Goal: Task Accomplishment & Management: Manage account settings

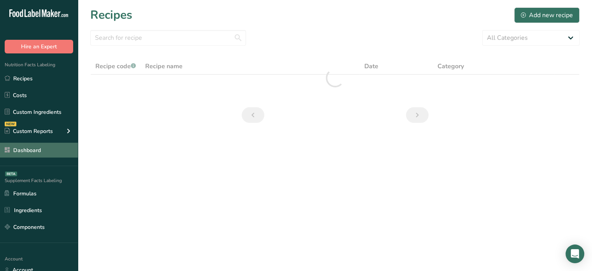
click at [38, 151] on link "Dashboard" at bounding box center [39, 149] width 78 height 15
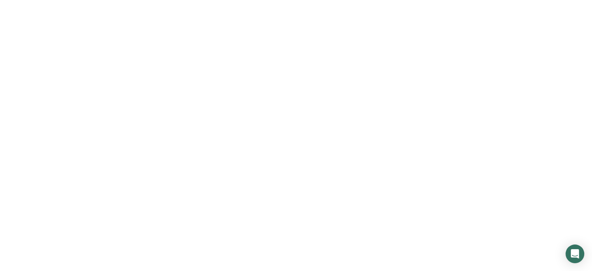
click at [38, 151] on link "Dashboard" at bounding box center [39, 149] width 78 height 15
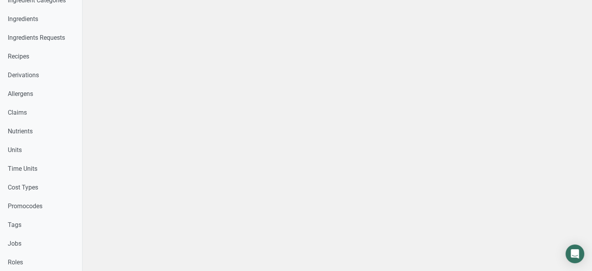
scroll to position [264, 0]
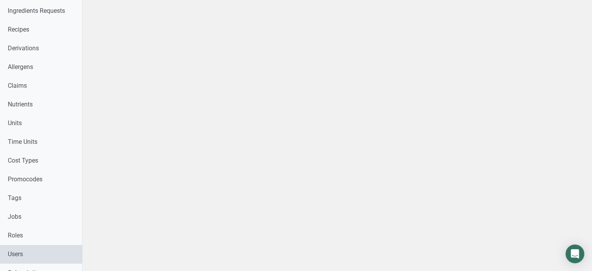
click at [44, 251] on link "Users" at bounding box center [41, 253] width 82 height 19
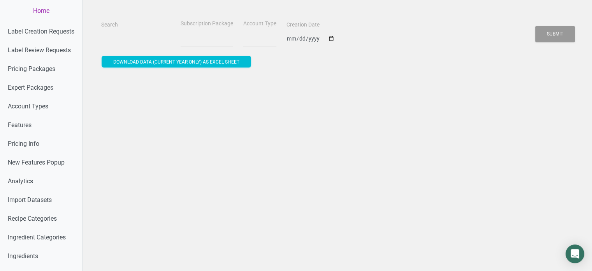
select select
click at [134, 40] on input "Search" at bounding box center [135, 39] width 69 height 14
paste input "[PERSON_NAME][EMAIL_ADDRESS][DOMAIN_NAME]"
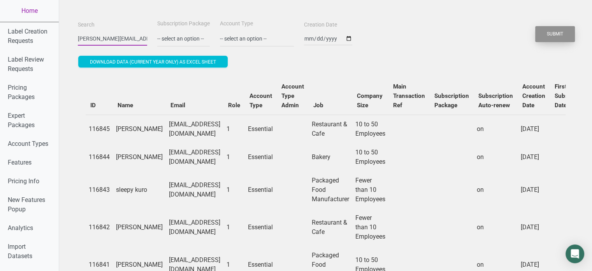
type input "[PERSON_NAME][EMAIL_ADDRESS][DOMAIN_NAME]"
click at [543, 40] on button "Submit" at bounding box center [555, 34] width 40 height 16
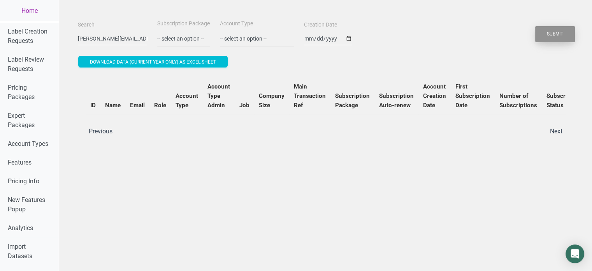
click at [543, 40] on button "Submit" at bounding box center [555, 34] width 40 height 16
click at [564, 32] on button "Submit" at bounding box center [555, 34] width 40 height 16
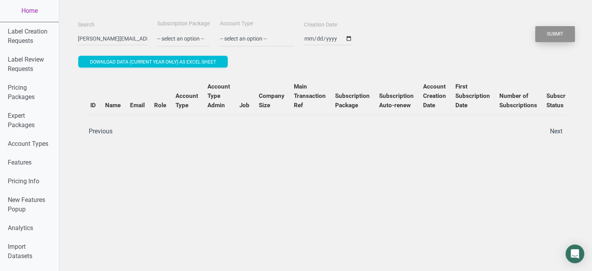
click at [564, 32] on button "Submit" at bounding box center [555, 34] width 40 height 16
drag, startPoint x: 564, startPoint y: 32, endPoint x: 548, endPoint y: 34, distance: 16.1
click at [548, 34] on button "Submit" at bounding box center [555, 34] width 40 height 16
click at [547, 33] on button "Submit" at bounding box center [555, 34] width 40 height 16
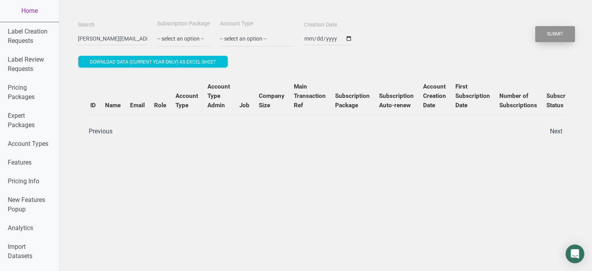
click at [547, 33] on button "Submit" at bounding box center [555, 34] width 40 height 16
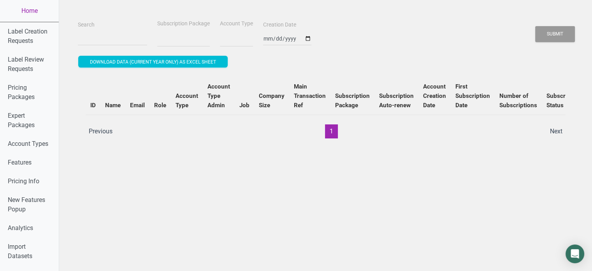
select select
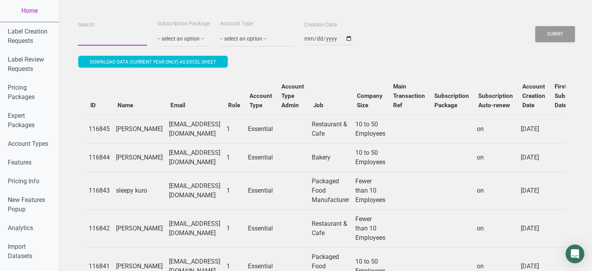
click at [123, 41] on input "Search" at bounding box center [112, 39] width 69 height 14
paste input "[PERSON_NAME][EMAIL_ADDRESS][DOMAIN_NAME]"
type input "[PERSON_NAME][EMAIL_ADDRESS][DOMAIN_NAME]"
click at [559, 40] on button "Submit" at bounding box center [555, 34] width 40 height 16
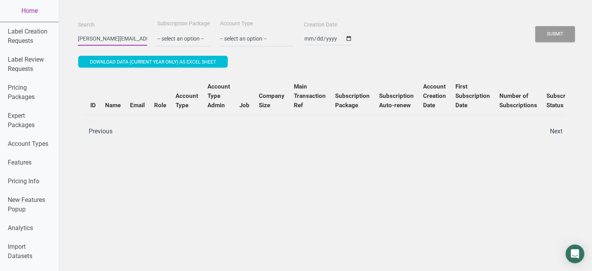
click at [114, 32] on input "[PERSON_NAME][EMAIL_ADDRESS][DOMAIN_NAME]" at bounding box center [112, 39] width 69 height 14
paste input "Al@chocolate.co.uk"
click at [535, 26] on button "Submit" at bounding box center [555, 34] width 40 height 16
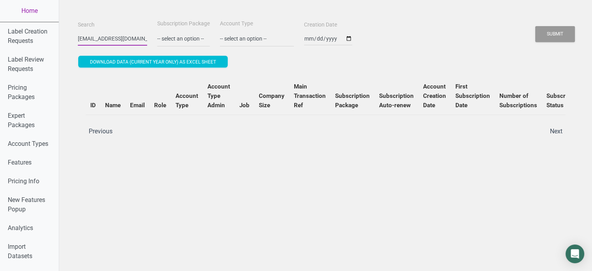
click at [535, 26] on button "Submit" at bounding box center [555, 34] width 40 height 16
click at [546, 35] on button "Submit" at bounding box center [555, 34] width 40 height 16
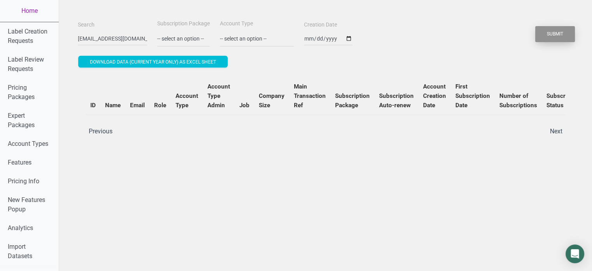
click at [546, 35] on button "Submit" at bounding box center [555, 34] width 40 height 16
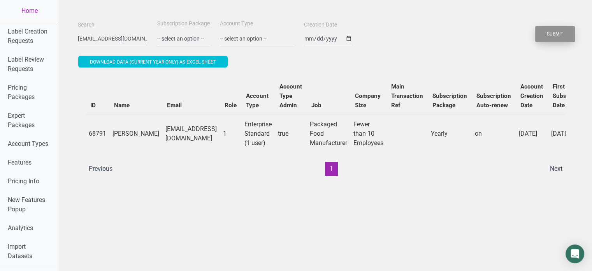
click at [546, 35] on button "Submit" at bounding box center [555, 34] width 40 height 16
click at [101, 40] on input "Al@chocolate.co.uk" at bounding box center [112, 39] width 69 height 14
paste input "ellien.kr@gmail.com"
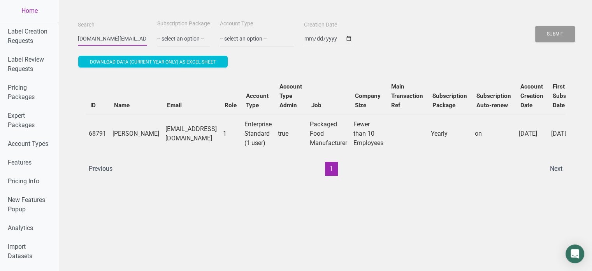
type input "ellien.kr@gmail.com"
click at [535, 26] on button "Submit" at bounding box center [555, 34] width 40 height 16
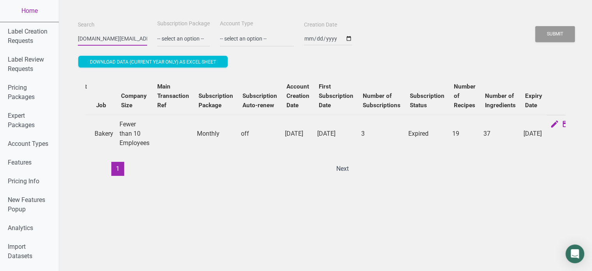
scroll to position [0, 240]
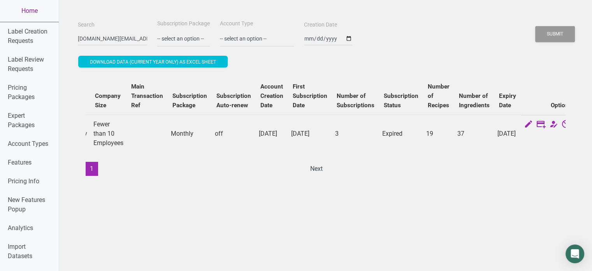
click at [10, 12] on link "Home" at bounding box center [29, 11] width 59 height 22
